Goal: Information Seeking & Learning: Learn about a topic

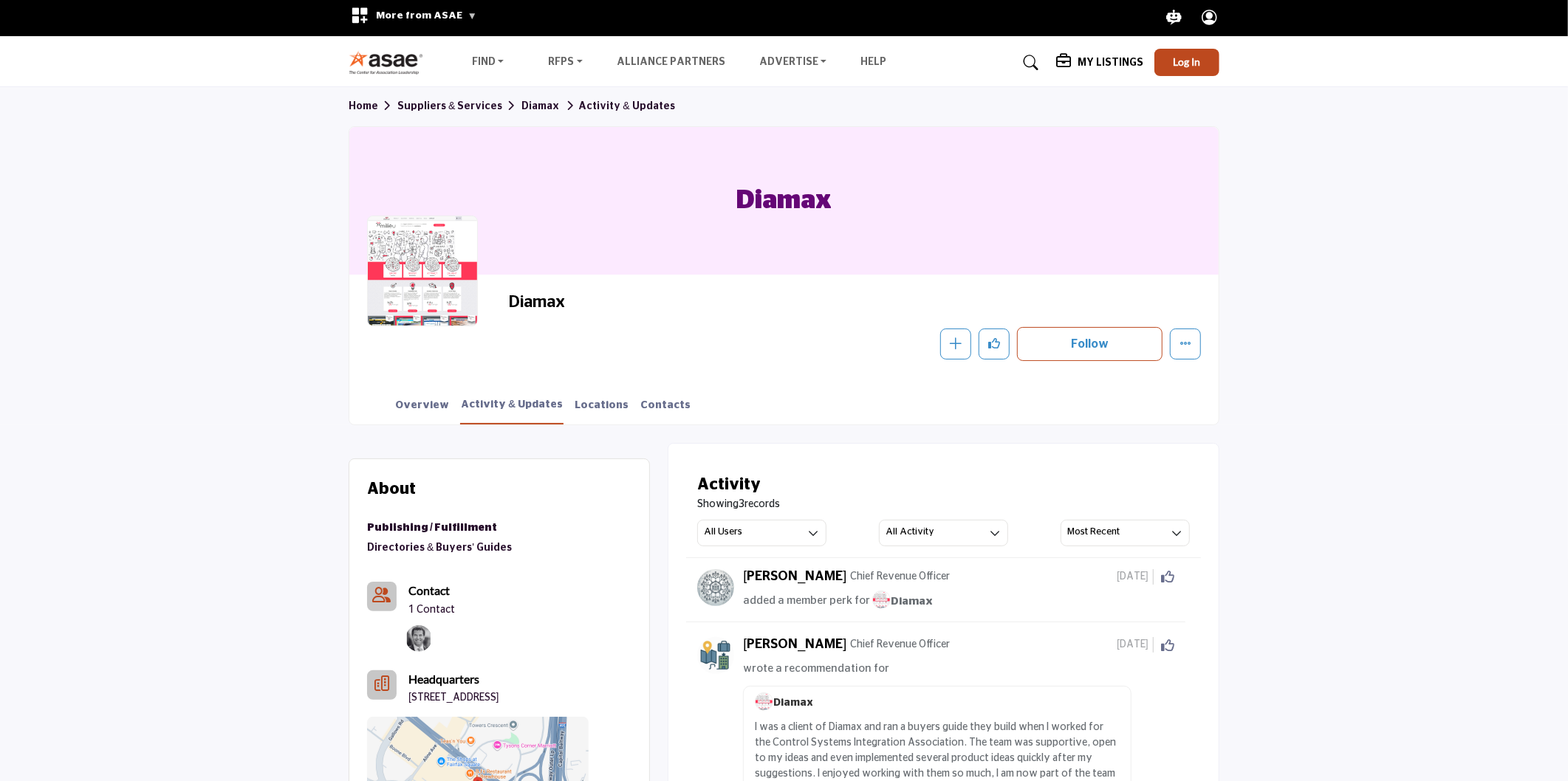
scroll to position [246, 0]
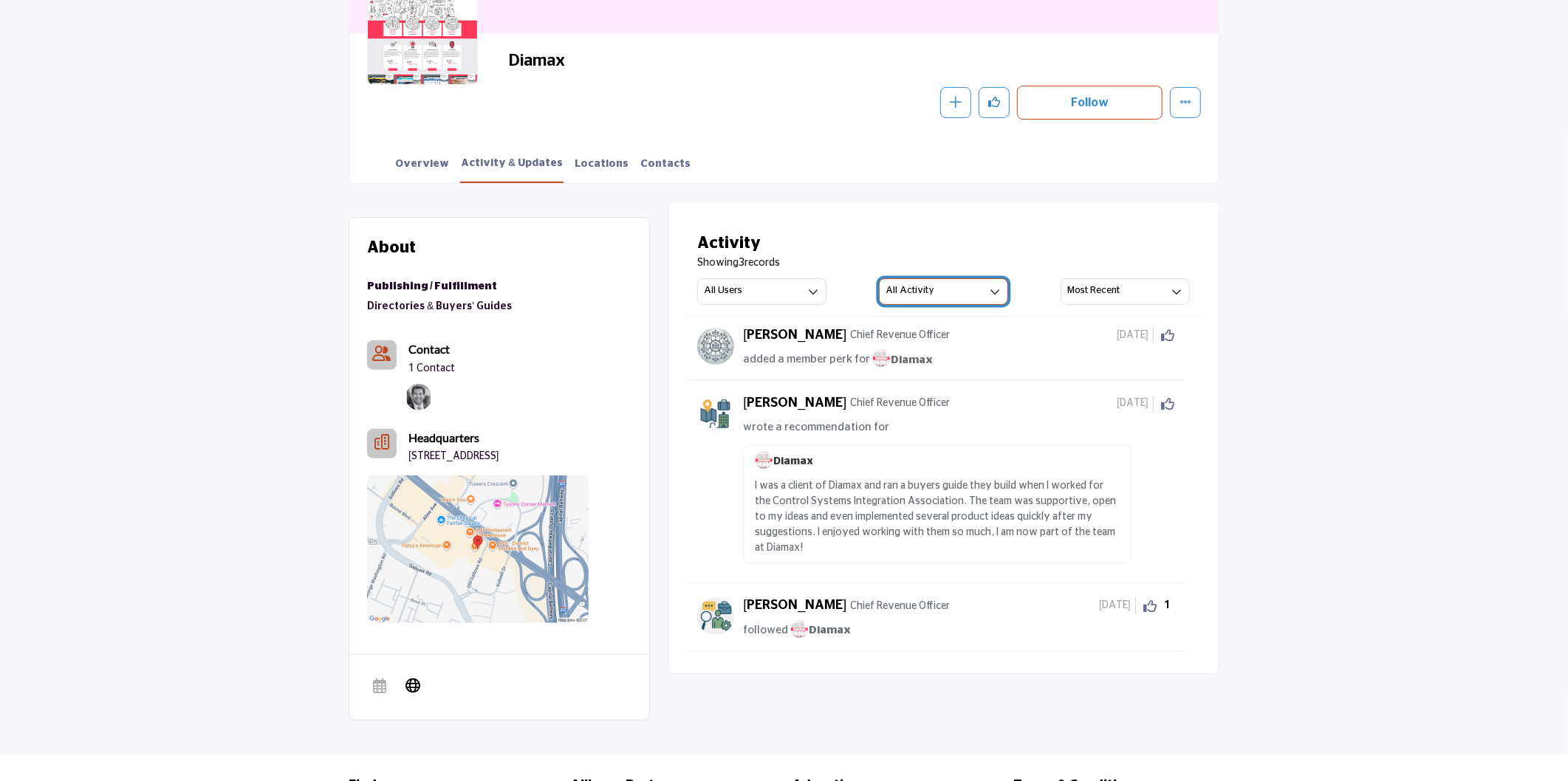
click at [992, 287] on icon "button" at bounding box center [995, 292] width 11 height 11
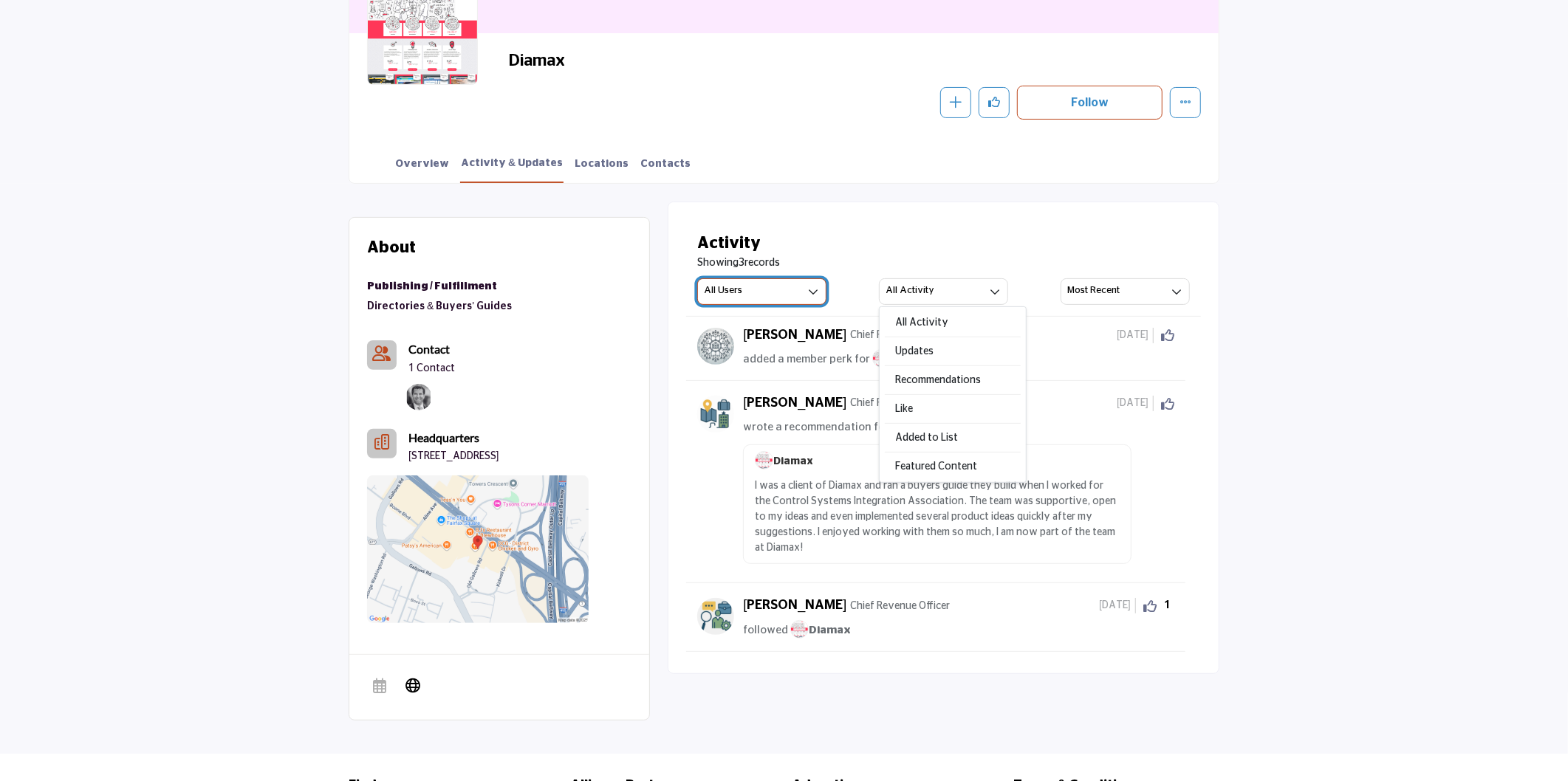
click at [796, 288] on button "All Users" at bounding box center [762, 292] width 130 height 27
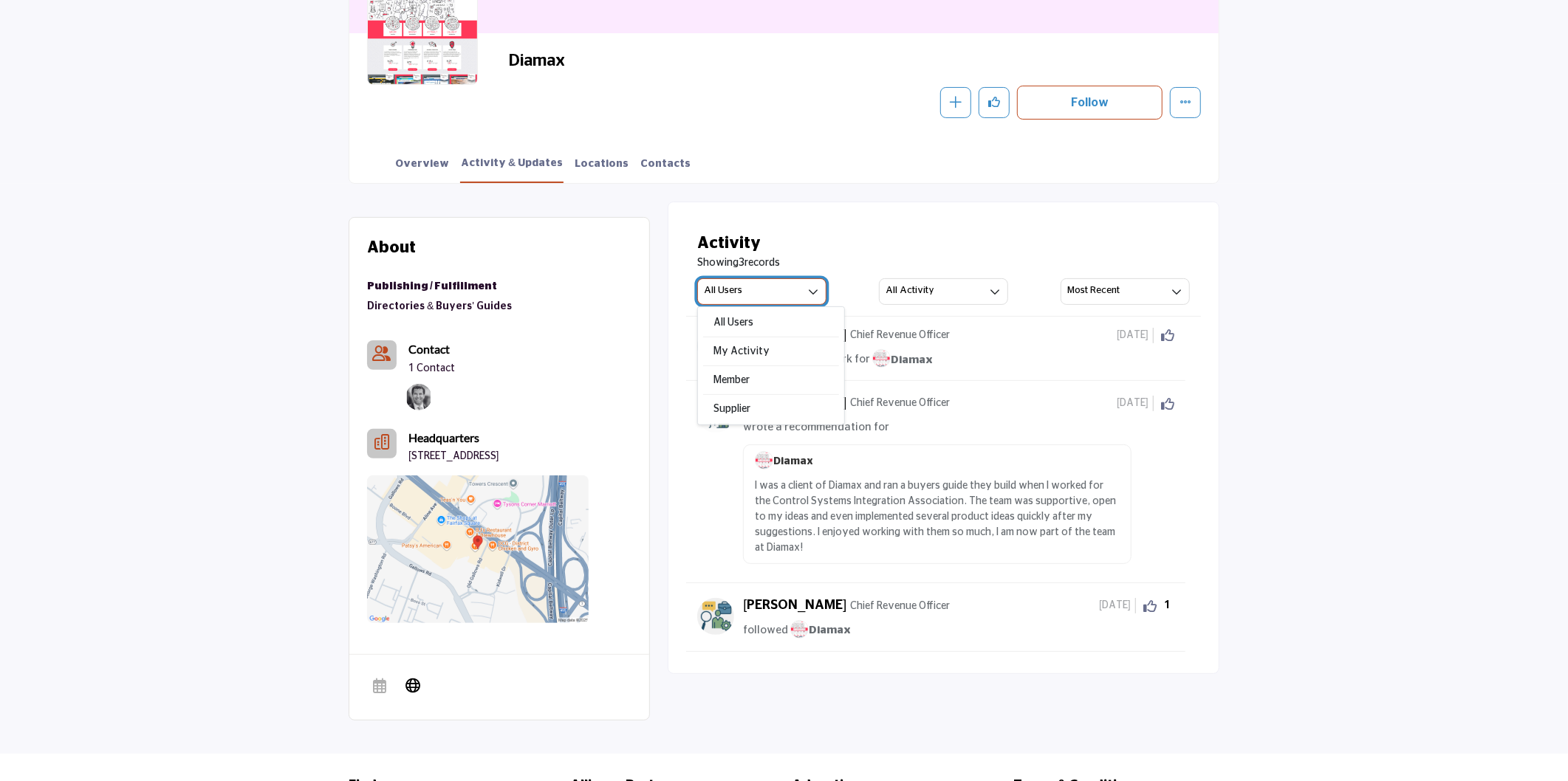
click at [796, 288] on button "All Users" at bounding box center [762, 292] width 130 height 27
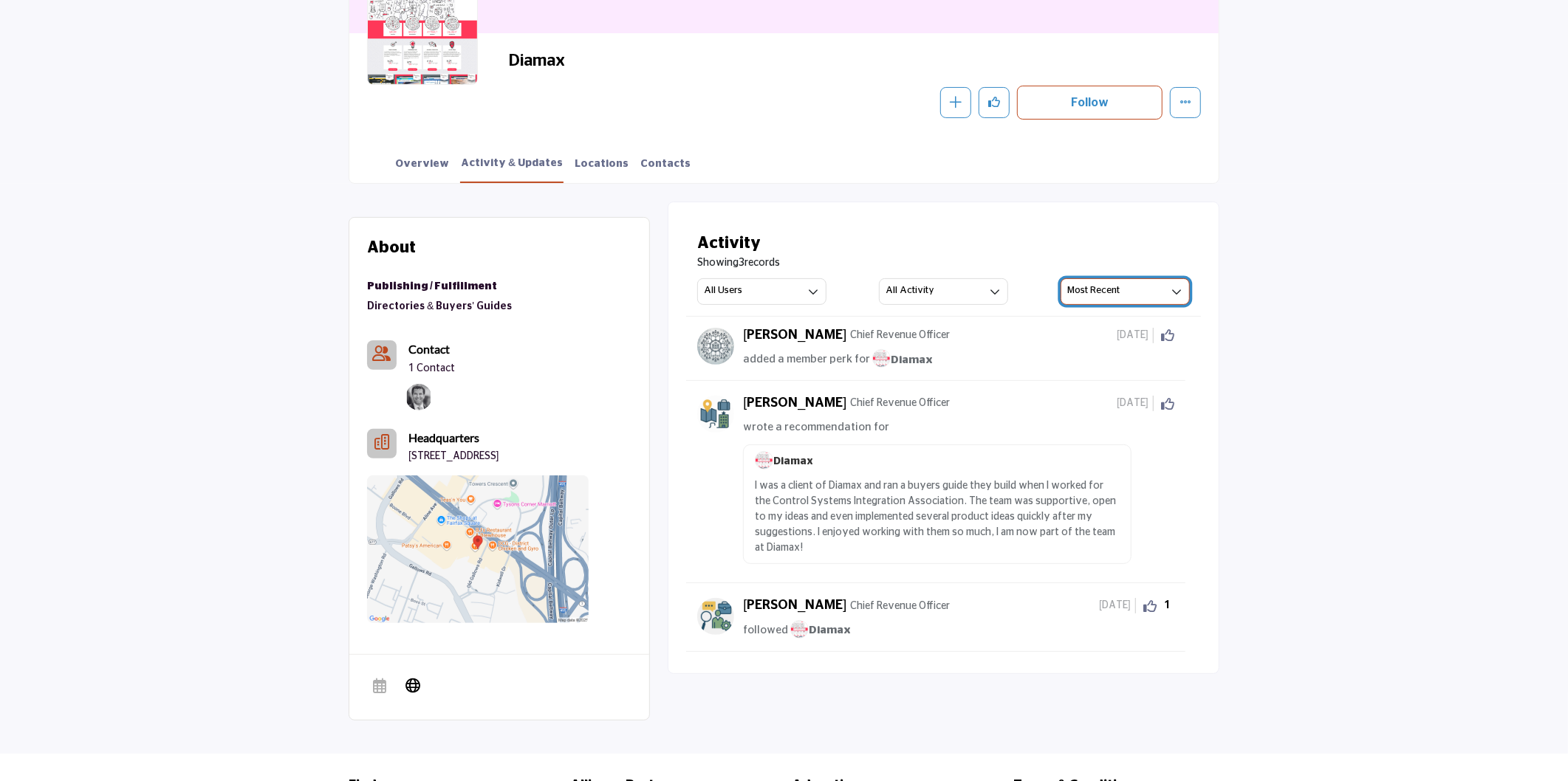
click at [1165, 279] on button "Most Recent" at bounding box center [1125, 292] width 130 height 27
click at [1417, 273] on section "About Suppliers & Services Publishing / Fulfillment Directories & Buyers' Guides" at bounding box center [784, 469] width 1568 height 571
click at [947, 293] on button "All Activity" at bounding box center [943, 292] width 130 height 27
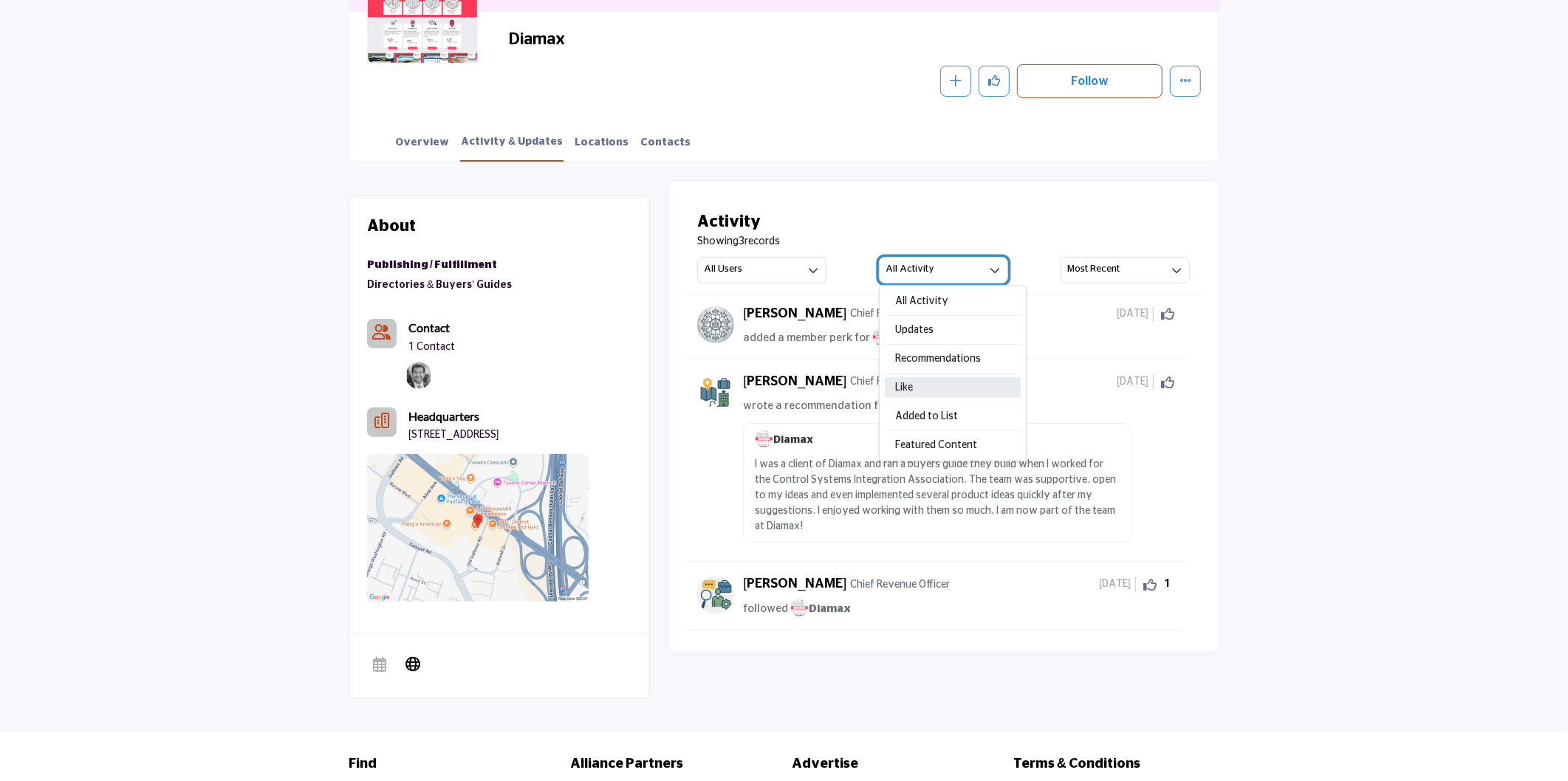
scroll to position [328, 0]
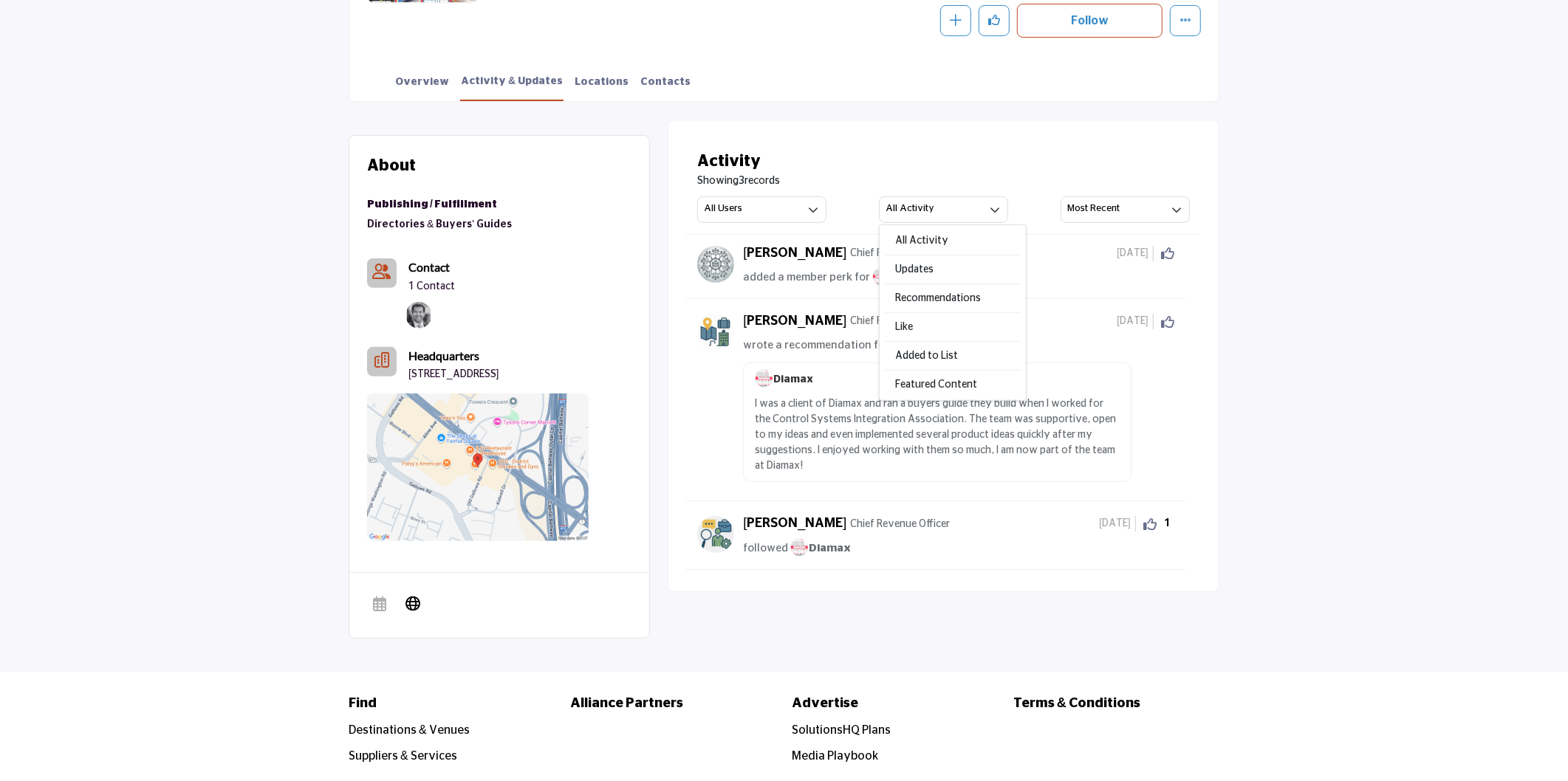
click at [992, 130] on div "Activity Showing 3 records All Users All Users My Activity Member Supplier Upda…" at bounding box center [943, 356] width 552 height 473
